Goal: Complete application form: Complete application form

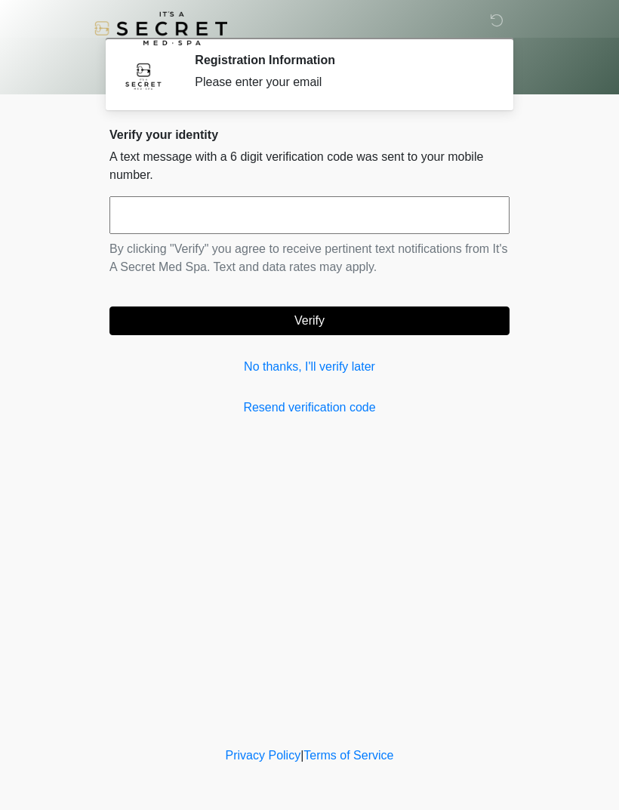
click at [325, 224] on input "text" at bounding box center [309, 215] width 400 height 38
type input "******"
click at [348, 321] on button "Verify" at bounding box center [309, 320] width 400 height 29
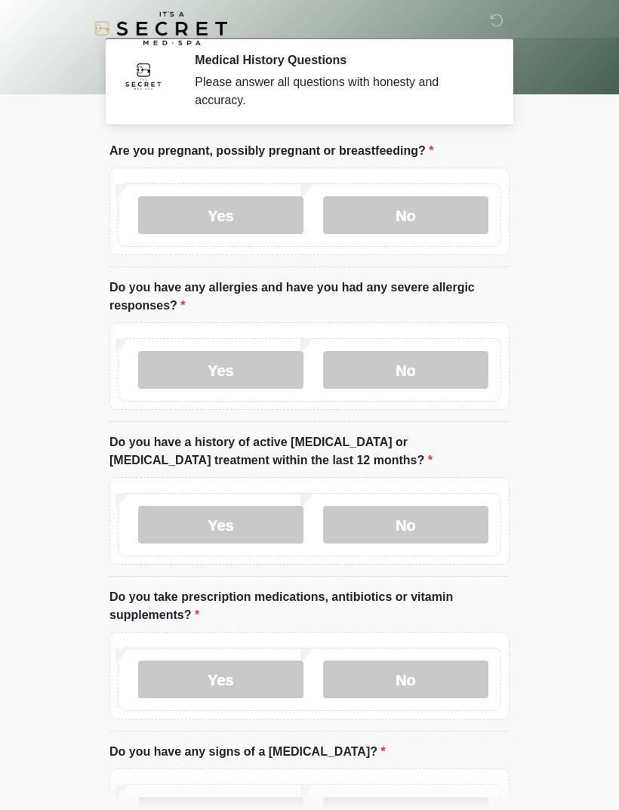
click at [398, 229] on label "No" at bounding box center [405, 215] width 165 height 38
click at [401, 373] on label "No" at bounding box center [405, 370] width 165 height 38
click at [416, 527] on label "No" at bounding box center [405, 525] width 165 height 38
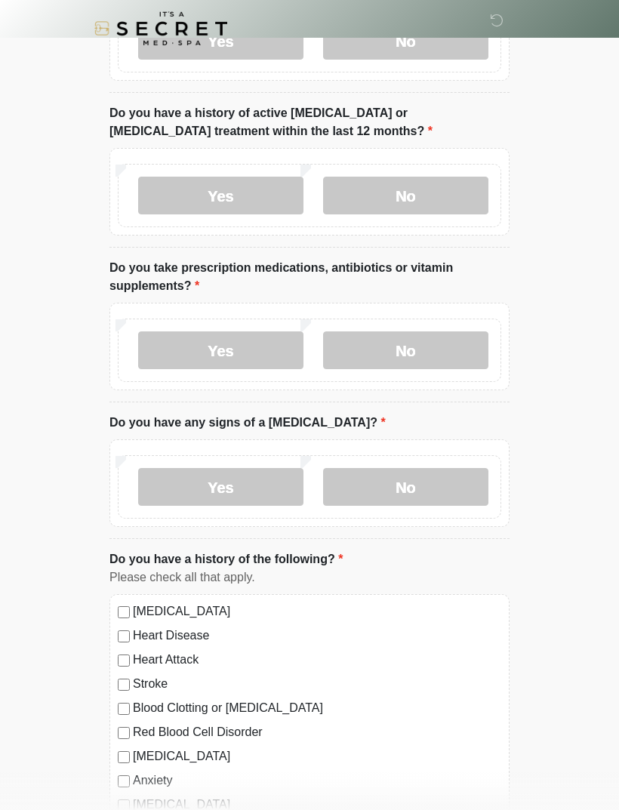
scroll to position [336, 0]
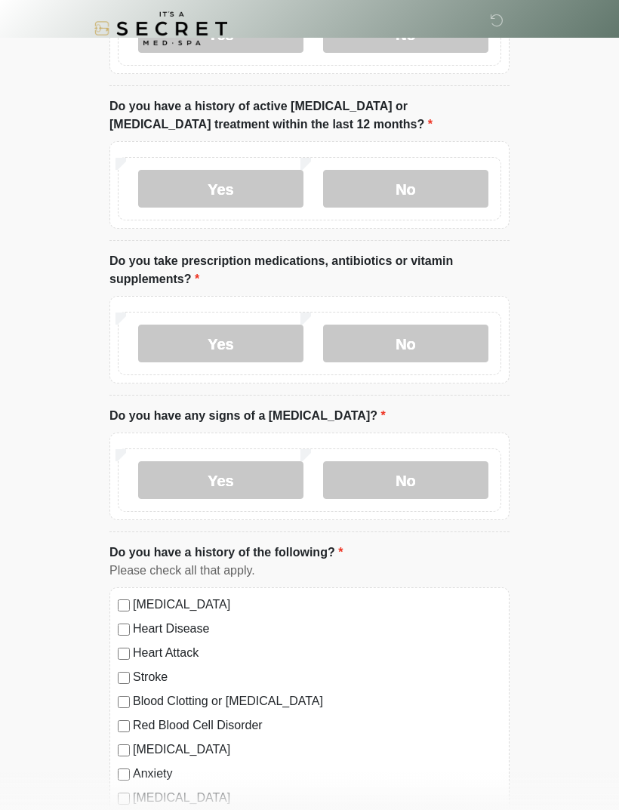
click at [418, 334] on label "No" at bounding box center [405, 344] width 165 height 38
click at [420, 480] on label "No" at bounding box center [405, 480] width 165 height 38
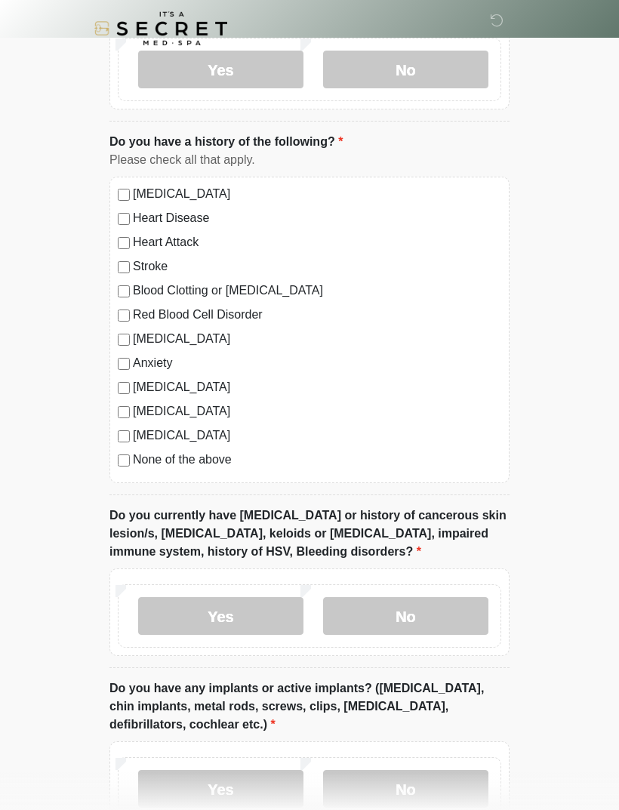
scroll to position [756, 0]
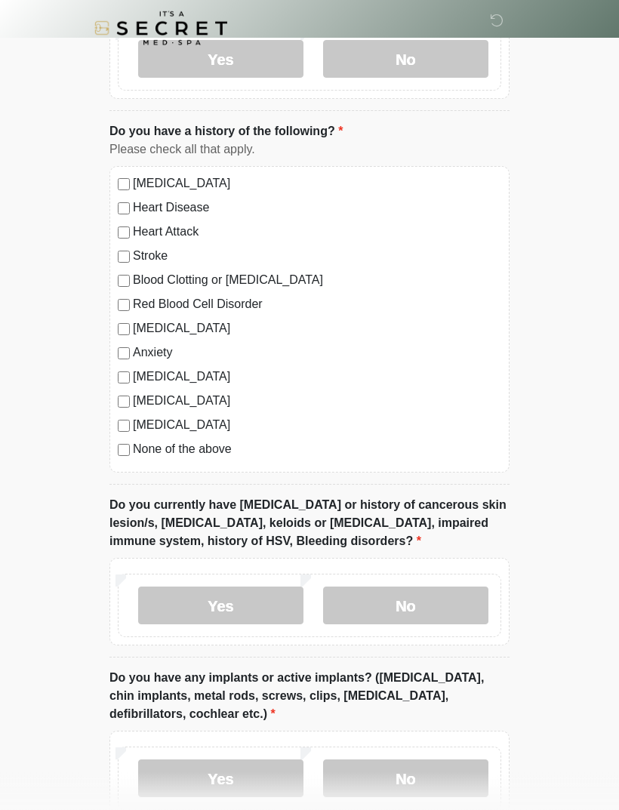
click at [220, 465] on div "High Blood Pressure Heart Disease Heart Attack Stroke Blood Clotting or Bleedin…" at bounding box center [309, 320] width 400 height 306
click at [119, 463] on div "High Blood Pressure Heart Disease Heart Attack Stroke Blood Clotting or Bleedin…" at bounding box center [309, 320] width 400 height 306
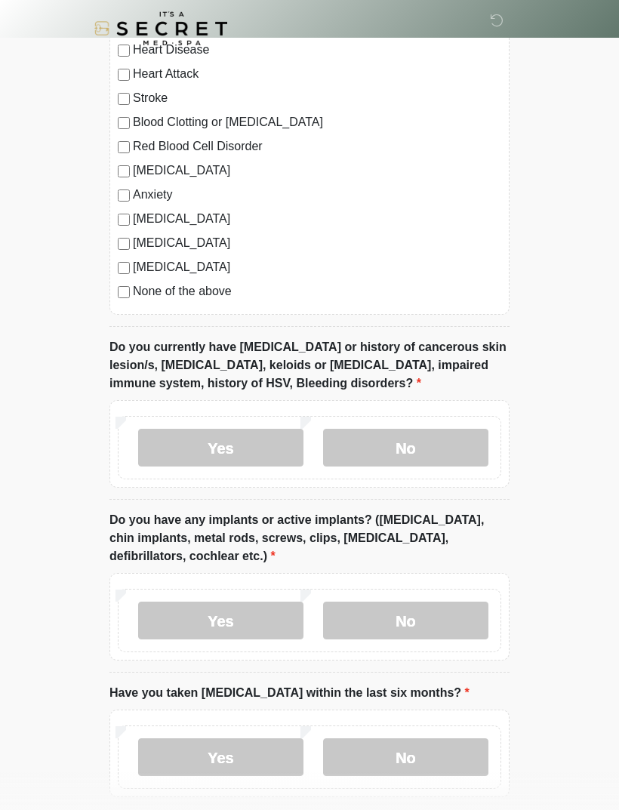
scroll to position [915, 0]
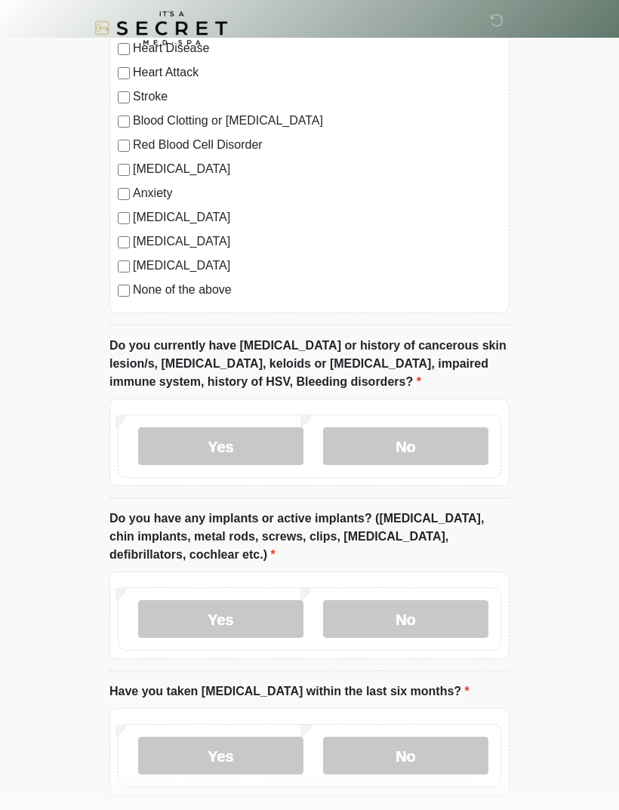
click at [448, 452] on label "No" at bounding box center [405, 447] width 165 height 38
click at [443, 608] on label "No" at bounding box center [405, 619] width 165 height 38
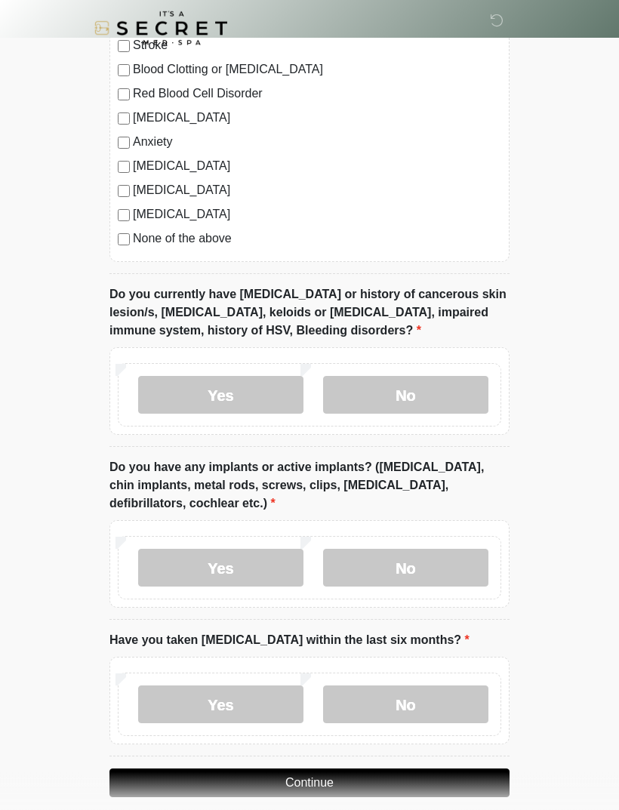
scroll to position [985, 0]
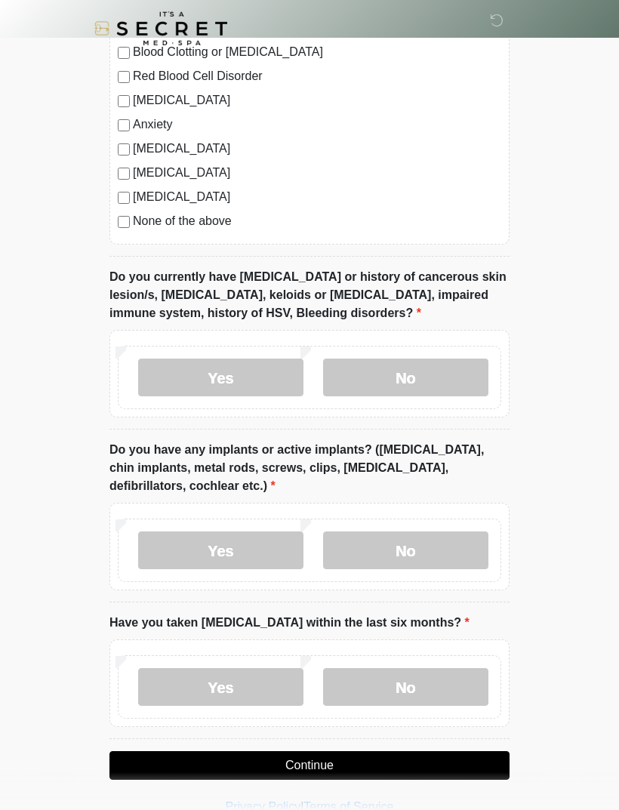
click at [438, 678] on label "No" at bounding box center [405, 687] width 165 height 38
click at [430, 759] on button "Continue" at bounding box center [309, 765] width 400 height 29
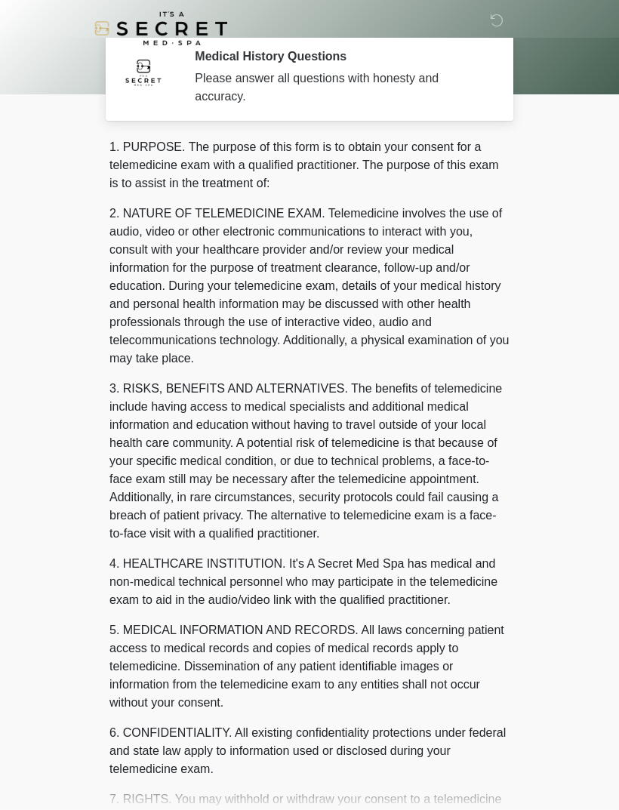
scroll to position [0, 0]
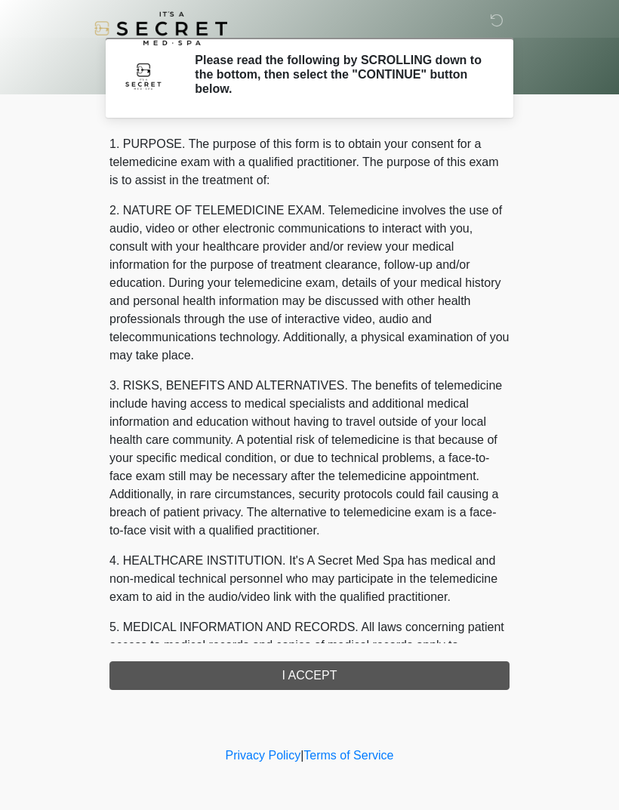
click at [453, 675] on div "1. PURPOSE. The purpose of this form is to obtain your consent for a telemedici…" at bounding box center [309, 412] width 400 height 555
click at [469, 666] on div "1. PURPOSE. The purpose of this form is to obtain your consent for a telemedici…" at bounding box center [309, 412] width 400 height 555
click at [429, 670] on div "1. PURPOSE. The purpose of this form is to obtain your consent for a telemedici…" at bounding box center [309, 412] width 400 height 555
click at [305, 669] on div "1. PURPOSE. The purpose of this form is to obtain your consent for a telemedici…" at bounding box center [309, 412] width 400 height 555
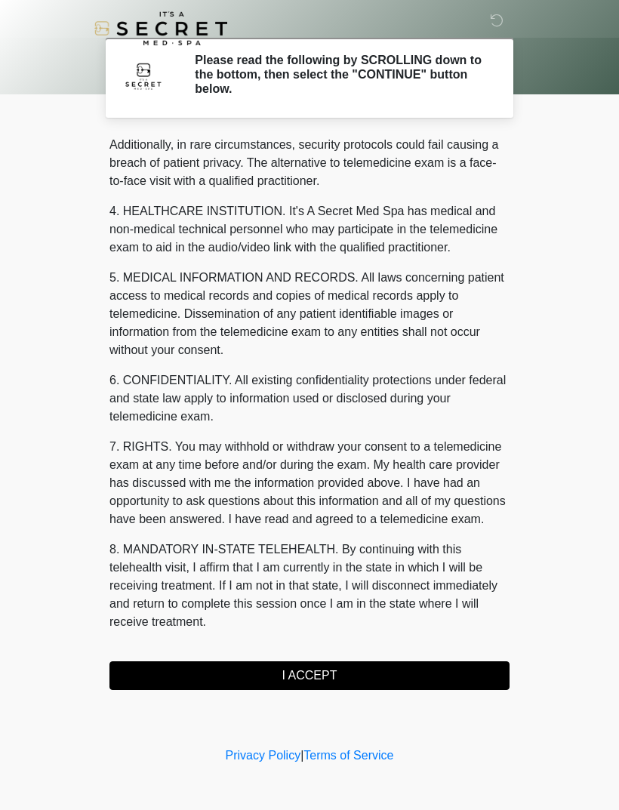
scroll to position [368, 0]
click at [329, 672] on button "I ACCEPT" at bounding box center [309, 675] width 400 height 29
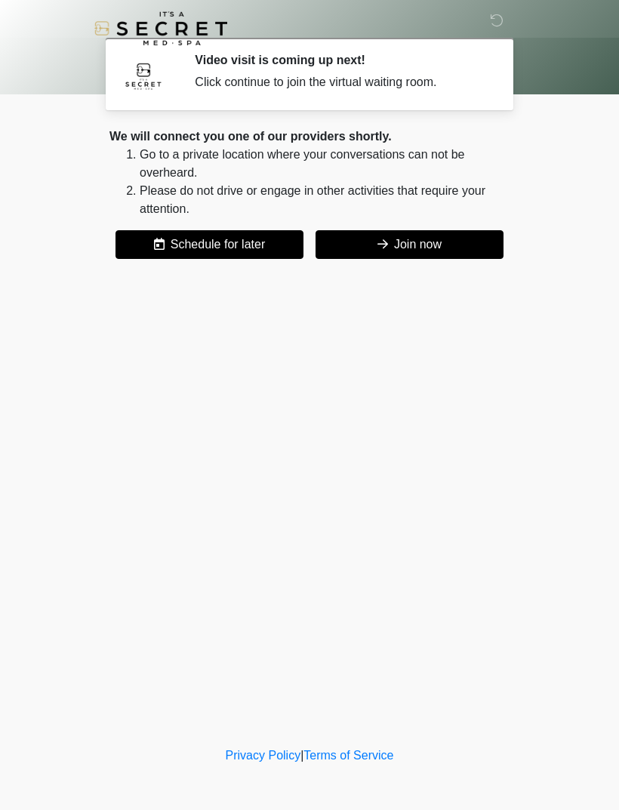
click at [427, 245] on button "Join now" at bounding box center [409, 244] width 188 height 29
